Goal: Information Seeking & Learning: Learn about a topic

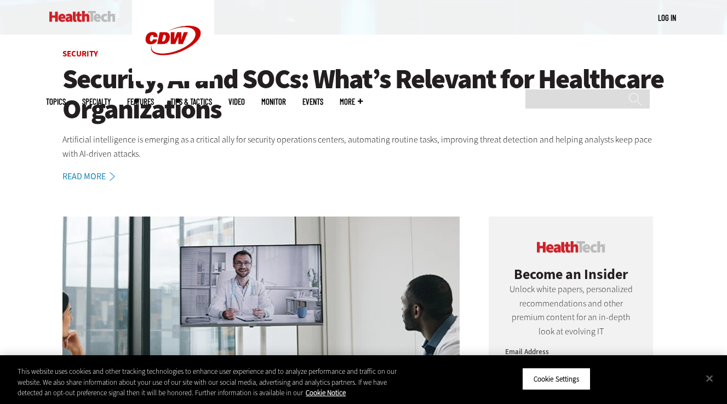
scroll to position [319, 0]
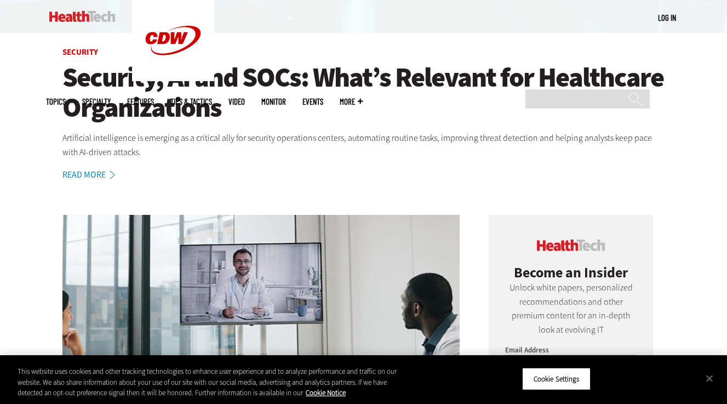
click at [394, 71] on h1 "Security, AI and SOCs: What’s Relevant for Healthcare Organizations" at bounding box center [363, 92] width 603 height 60
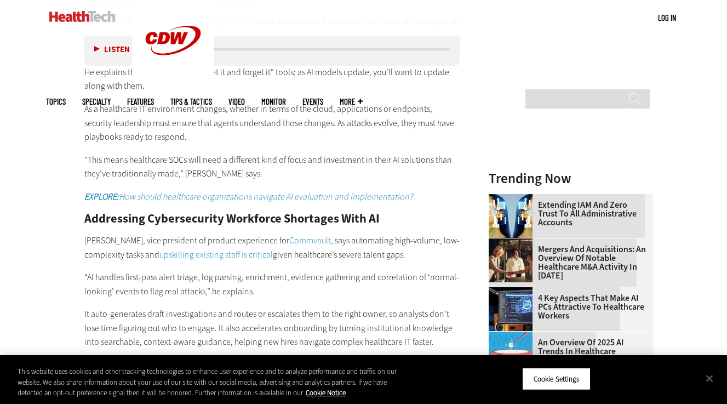
scroll to position [1394, 0]
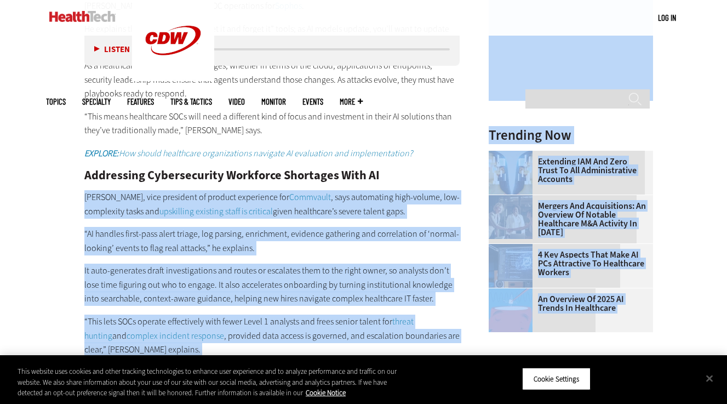
drag, startPoint x: 84, startPoint y: 174, endPoint x: 272, endPoint y: 365, distance: 268.3
click at [272, 365] on body "Skip to main content Become an Insider Sign up [DATE] to receive premium conten…" at bounding box center [363, 252] width 727 height 3293
click at [390, 169] on h2 "Addressing Cybersecurity Workforce Shortages With AI" at bounding box center [272, 175] width 376 height 12
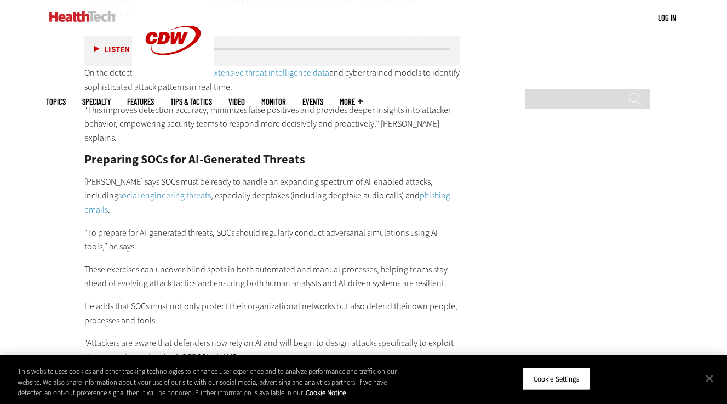
scroll to position [1921, 0]
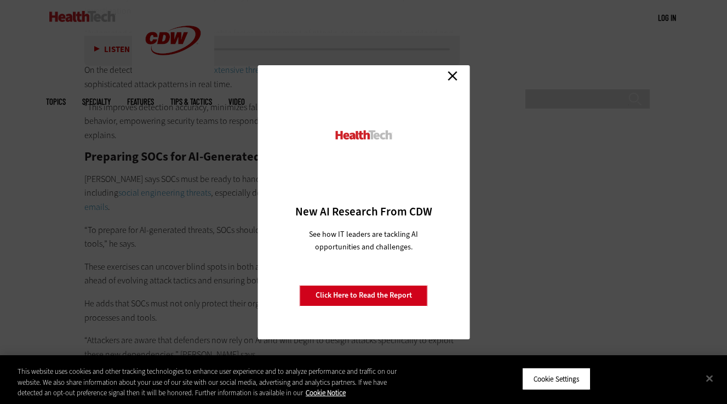
click at [451, 77] on link "Close" at bounding box center [453, 76] width 16 height 16
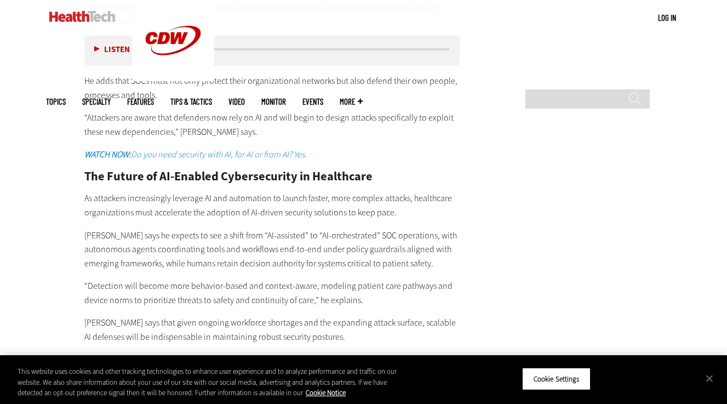
scroll to position [2144, 0]
